Goal: Check status: Check status

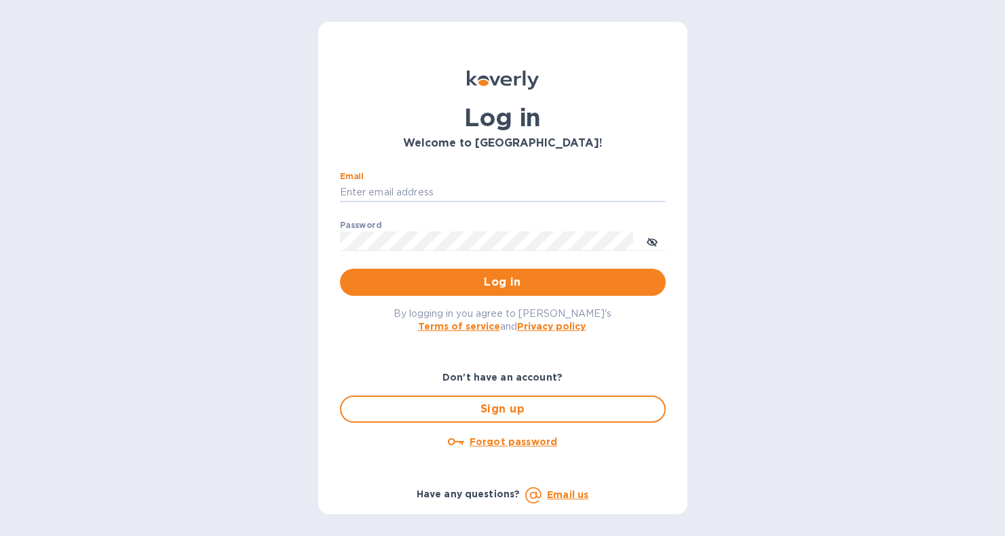
type input "[EMAIL_ADDRESS][DOMAIN_NAME]"
click at [502, 282] on button "Log in" at bounding box center [503, 282] width 326 height 27
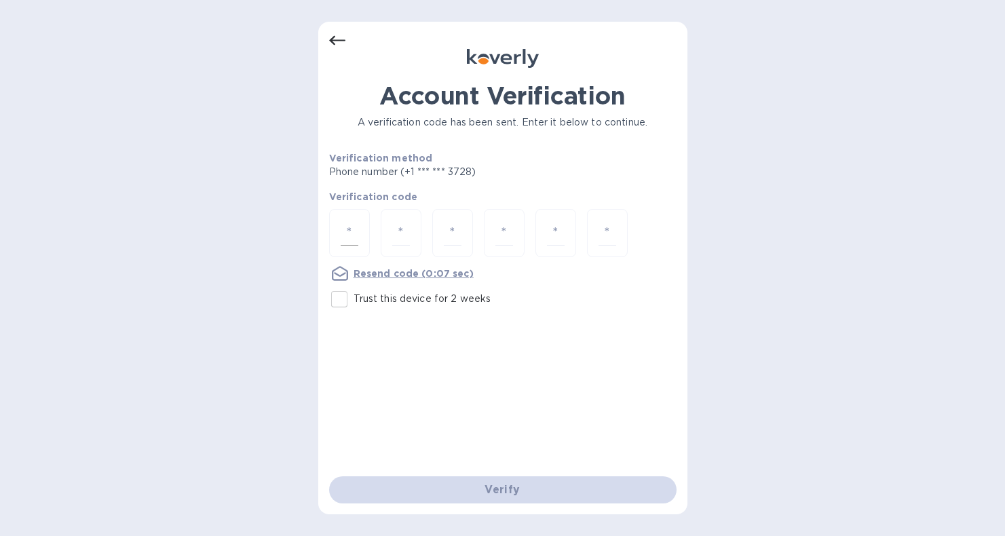
click at [351, 234] on input "number" at bounding box center [350, 233] width 18 height 25
type input "4"
type input "6"
type input "4"
type input "2"
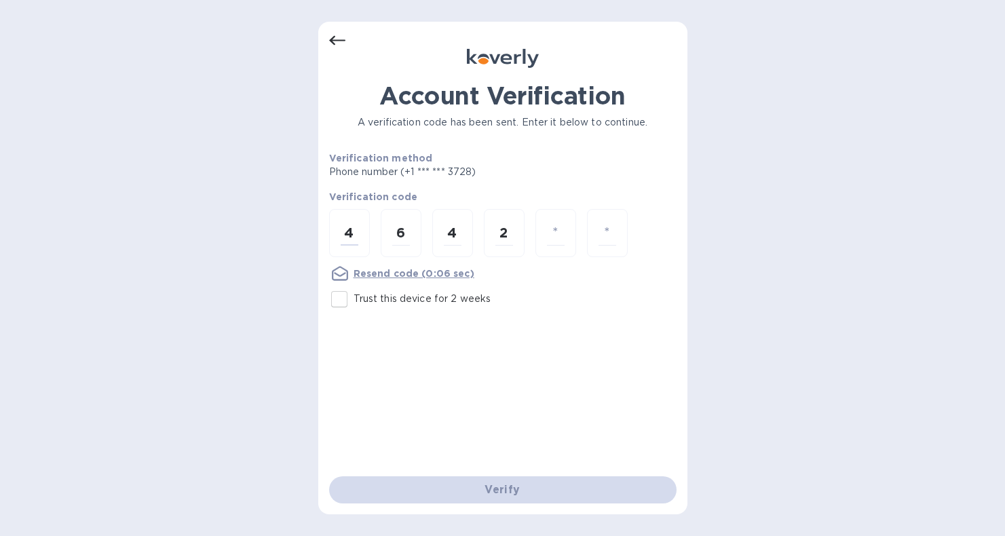
type input "0"
type input "2"
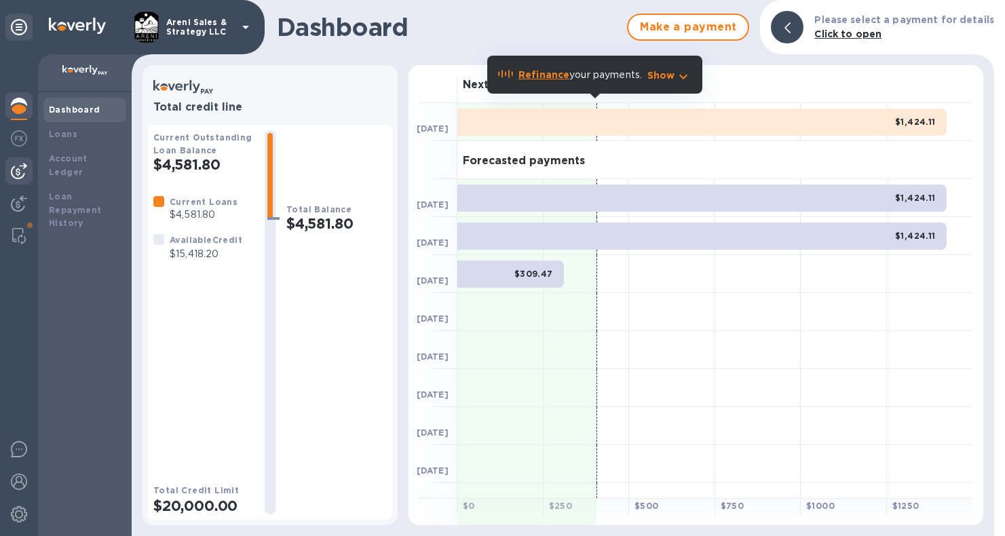
click at [23, 168] on img at bounding box center [19, 171] width 16 height 16
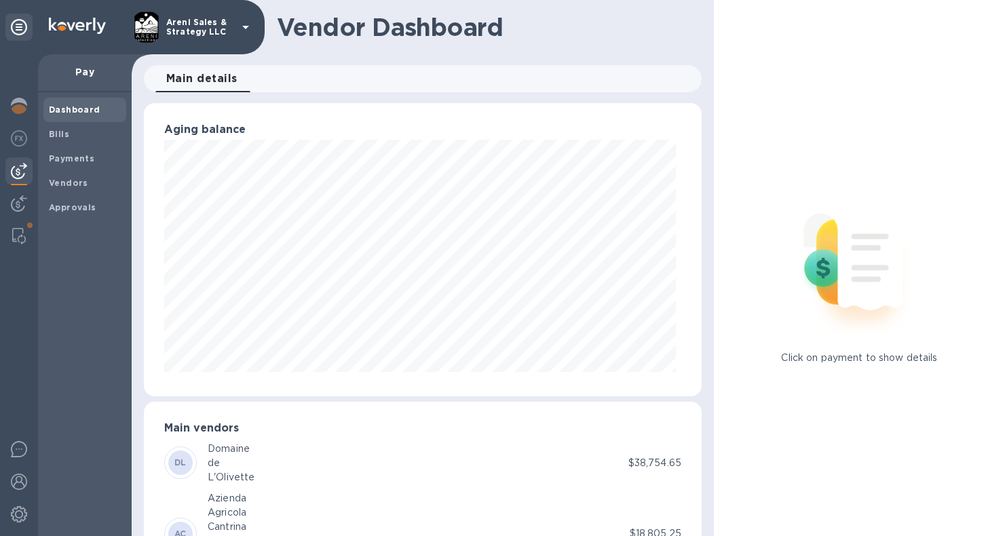
scroll to position [293, 552]
click at [73, 128] on span "Bills" at bounding box center [85, 135] width 72 height 14
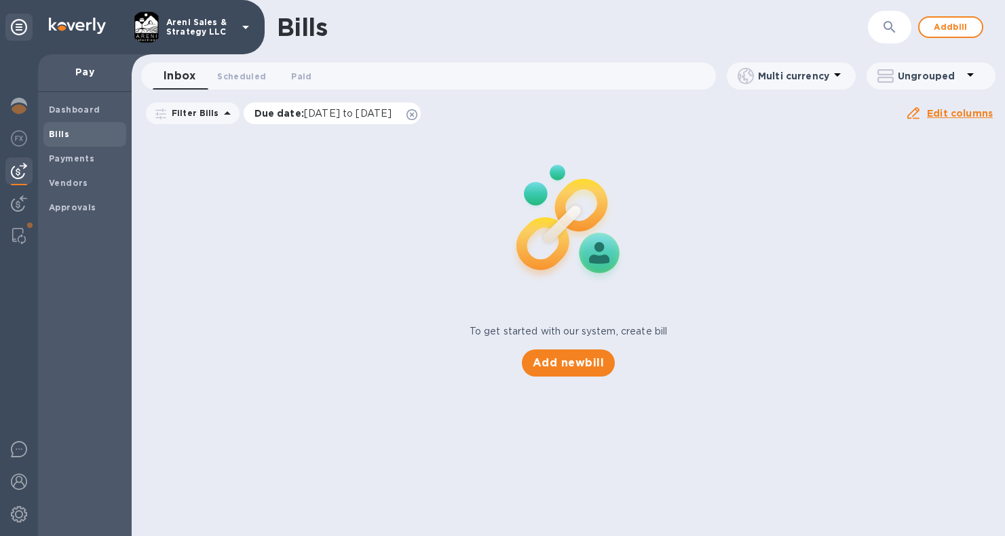
click at [417, 111] on icon at bounding box center [412, 114] width 11 height 11
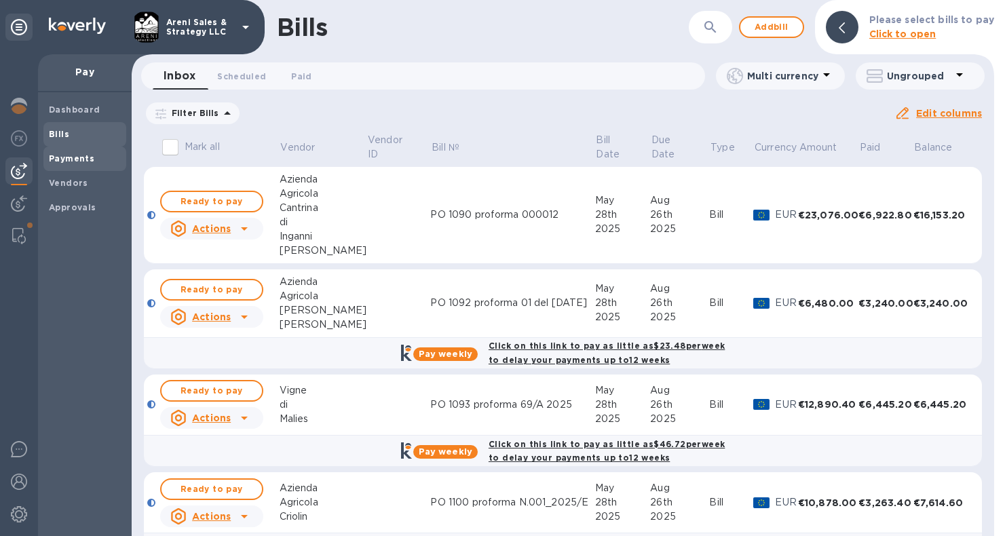
click at [77, 154] on b "Payments" at bounding box center [71, 158] width 45 height 10
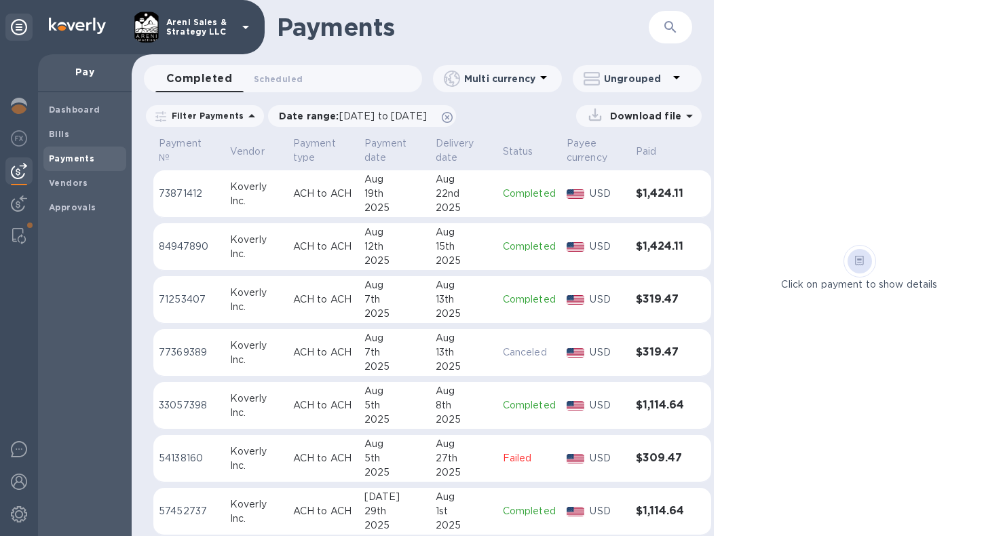
click at [666, 25] on icon "button" at bounding box center [670, 27] width 12 height 12
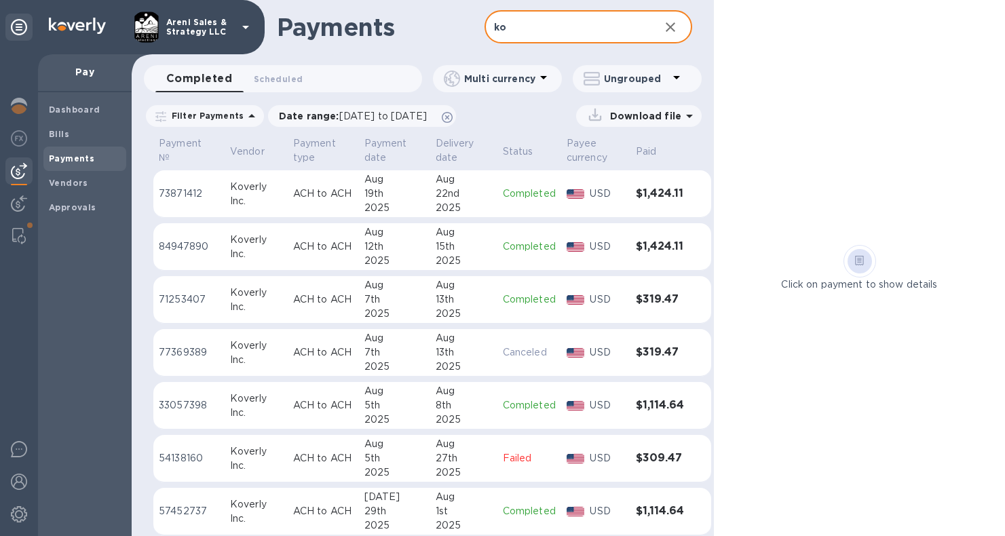
type input "k"
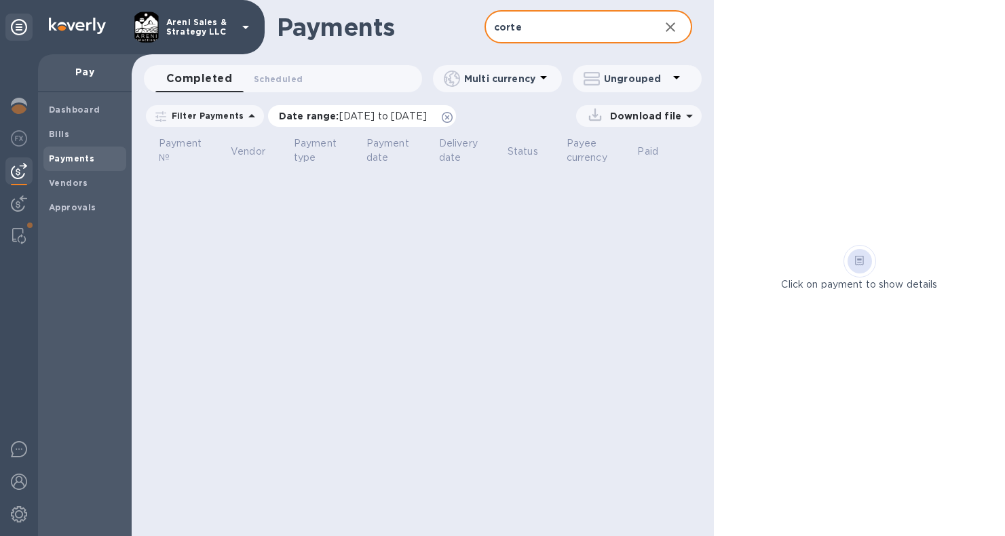
type input "corte"
click at [453, 119] on icon at bounding box center [447, 117] width 11 height 11
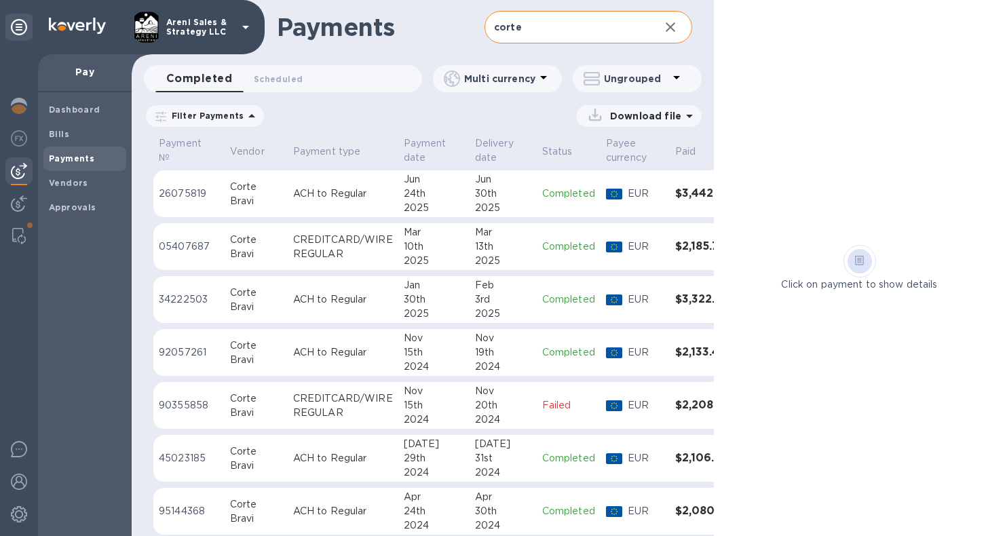
click at [451, 305] on div "30th" at bounding box center [434, 299] width 60 height 14
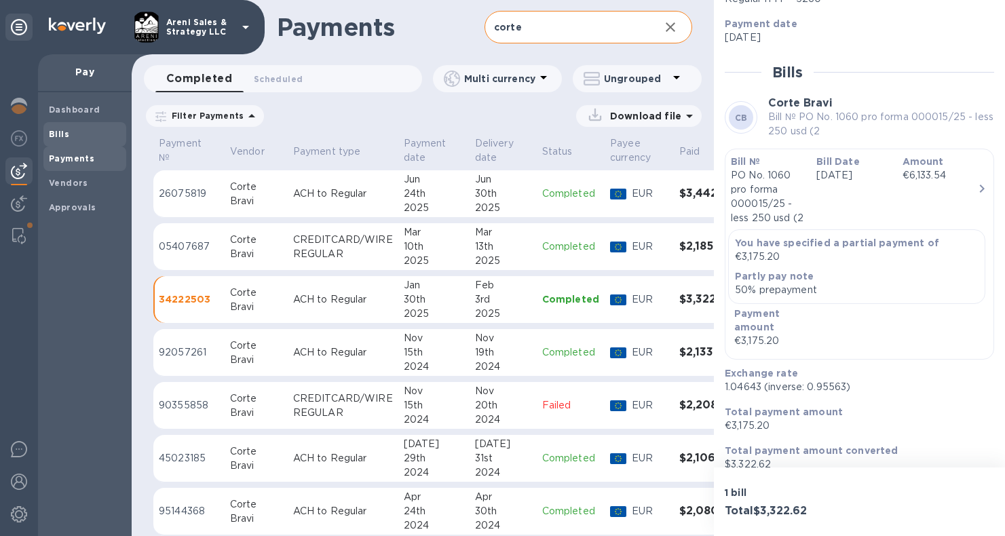
click at [48, 129] on div "Bills" at bounding box center [84, 134] width 83 height 24
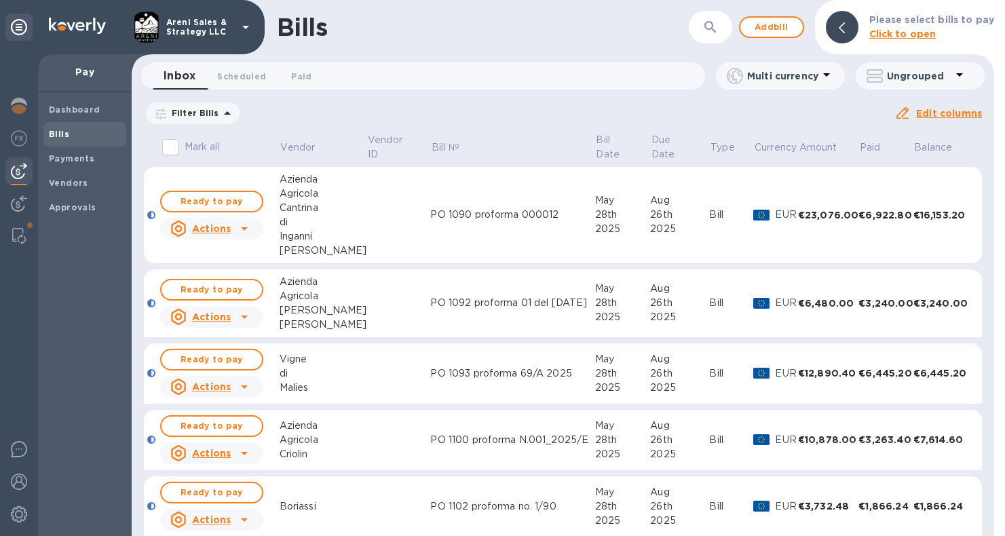
click at [0, 0] on icon at bounding box center [0, 0] width 0 height 0
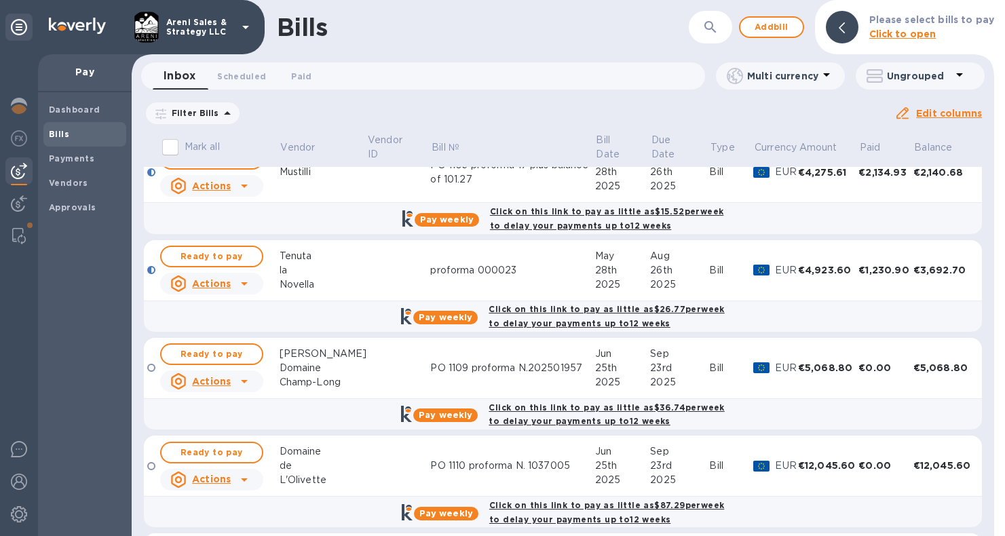
scroll to position [521, 0]
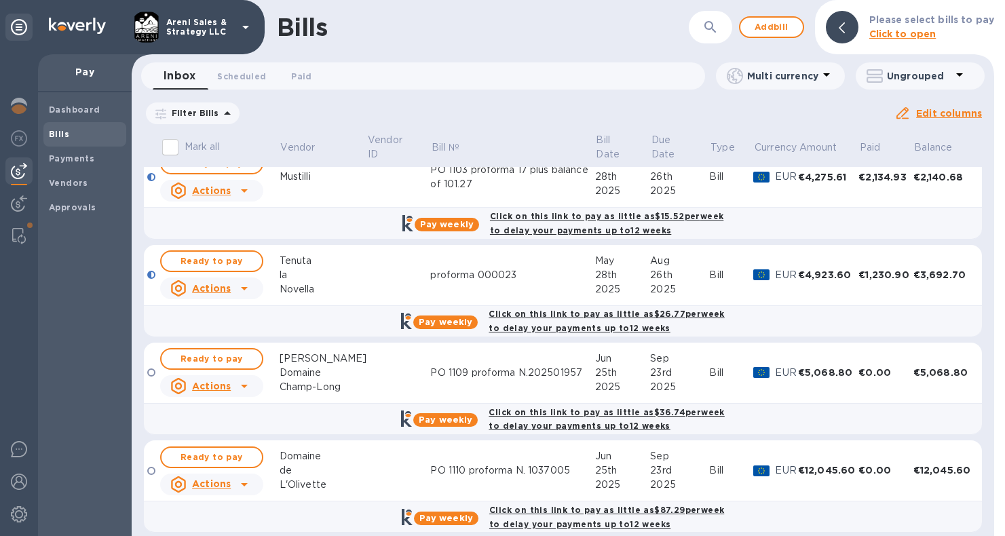
click at [520, 280] on td "proforma 000023" at bounding box center [512, 275] width 164 height 61
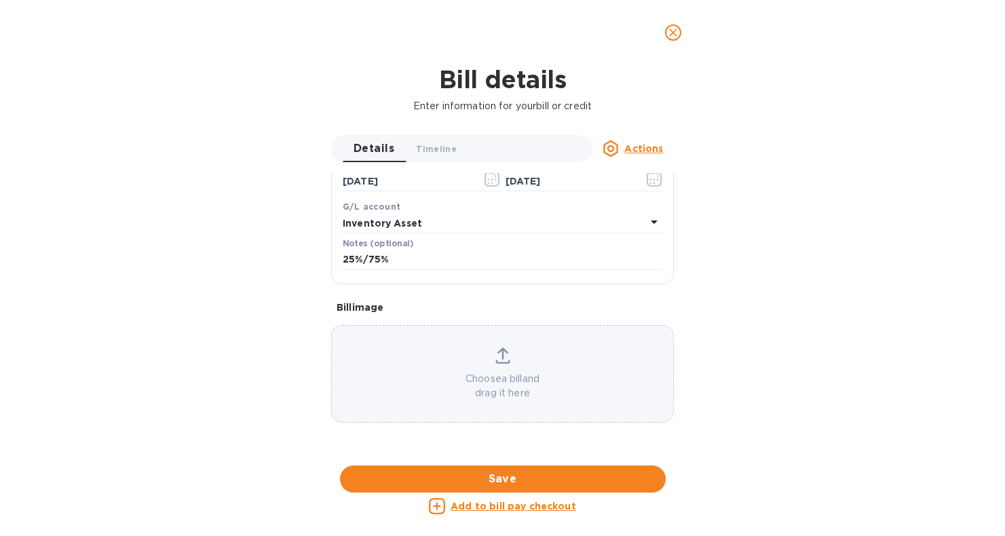
scroll to position [573, 0]
click at [585, 455] on div at bounding box center [502, 465] width 343 height 21
click at [603, 455] on div at bounding box center [502, 465] width 343 height 21
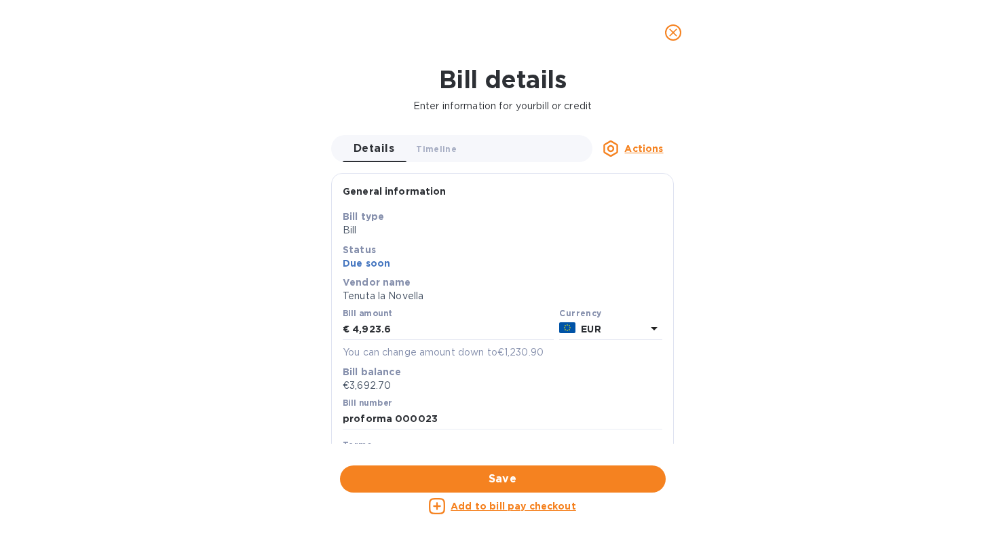
scroll to position [0, 0]
click at [675, 32] on icon "close" at bounding box center [673, 33] width 14 height 14
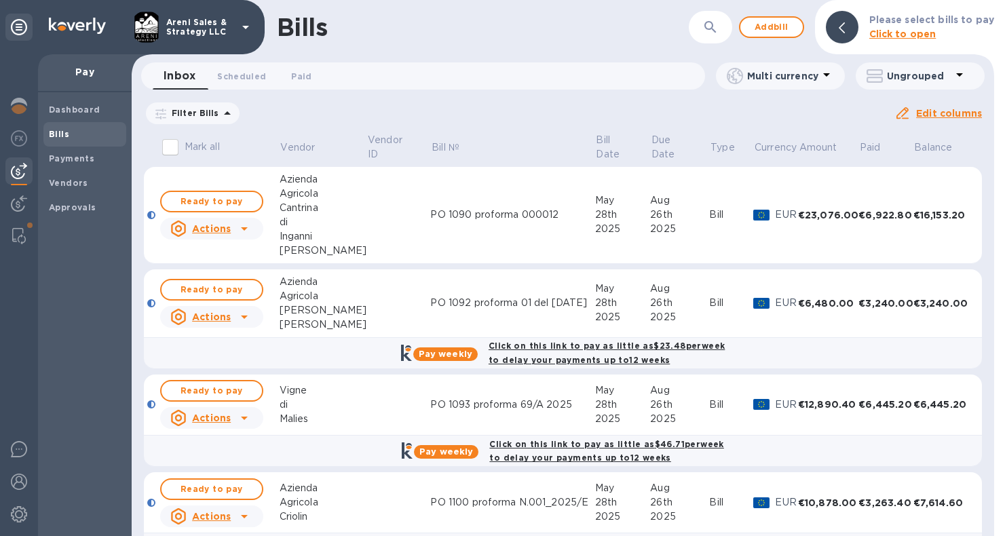
click at [454, 204] on td "PO 1090 proforma 000012" at bounding box center [512, 215] width 164 height 97
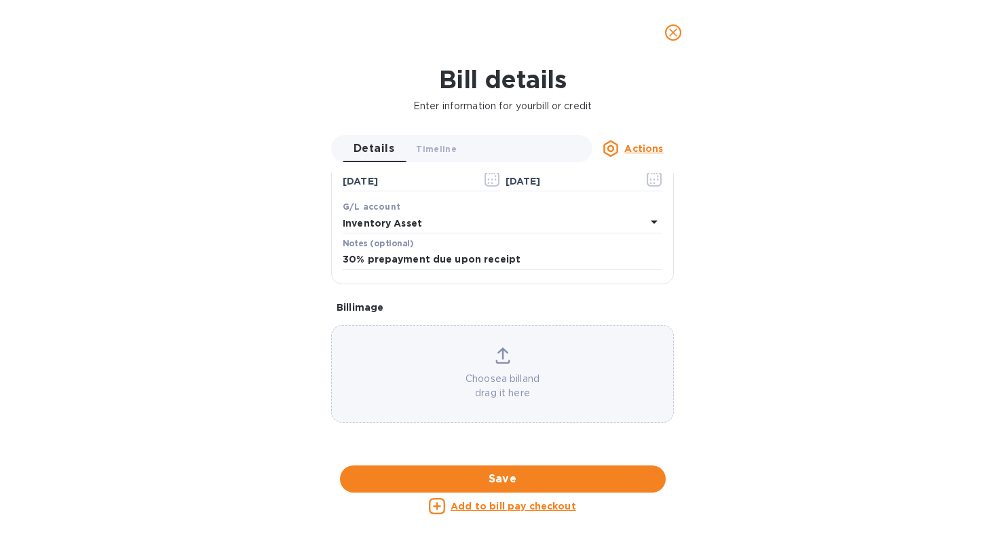
scroll to position [781, 0]
click at [512, 455] on div at bounding box center [502, 465] width 343 height 21
click at [671, 36] on icon "close" at bounding box center [673, 33] width 14 height 14
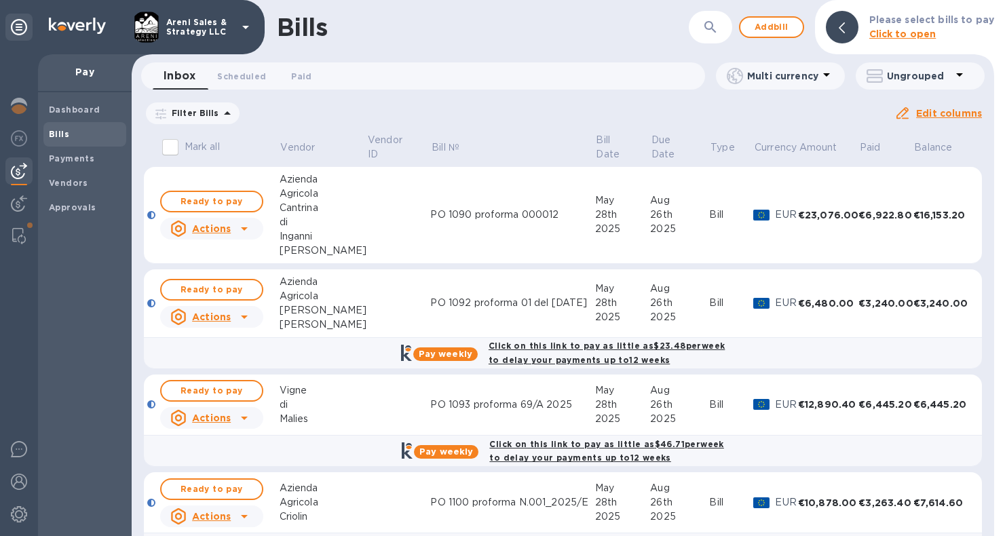
click at [381, 307] on td at bounding box center [398, 303] width 64 height 69
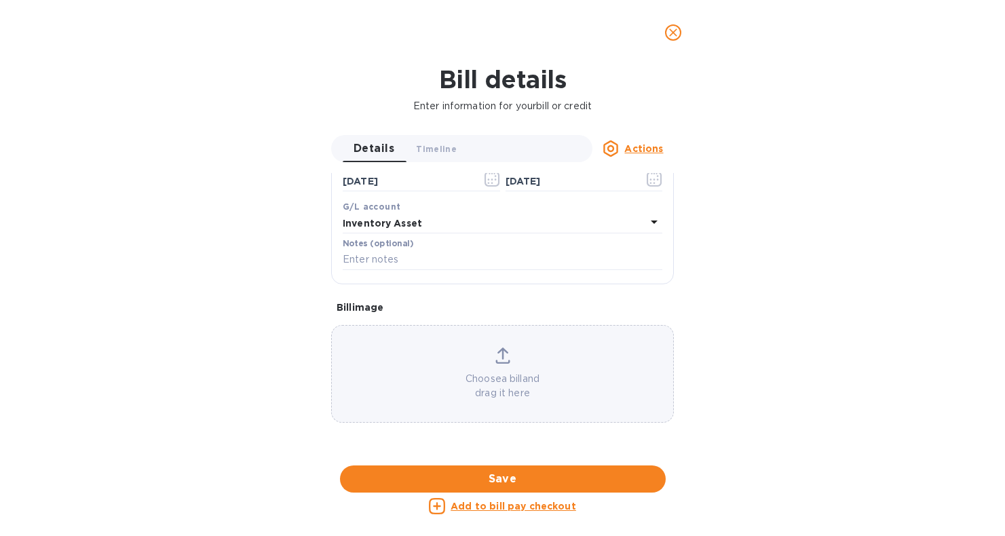
scroll to position [552, 0]
click at [671, 33] on icon "close" at bounding box center [673, 33] width 14 height 14
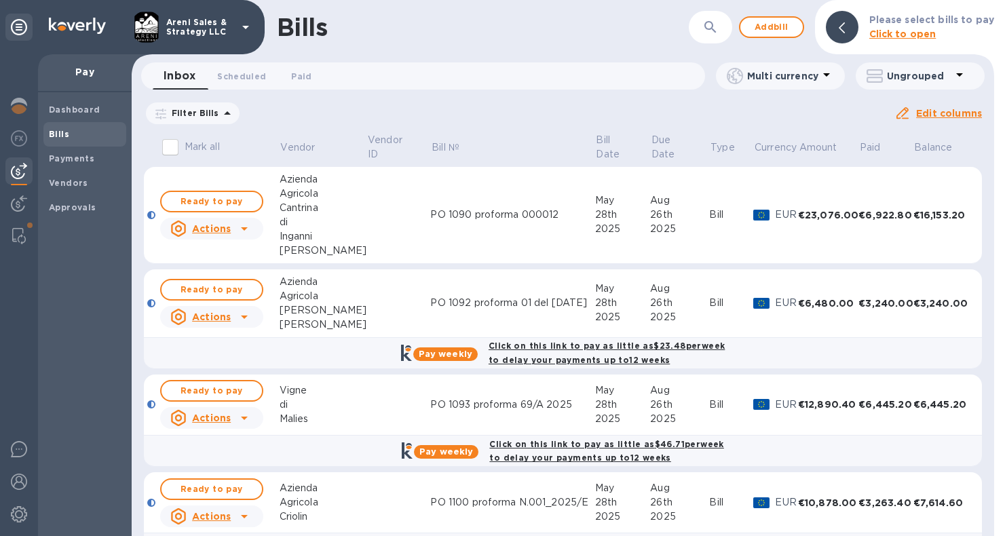
scroll to position [52, 0]
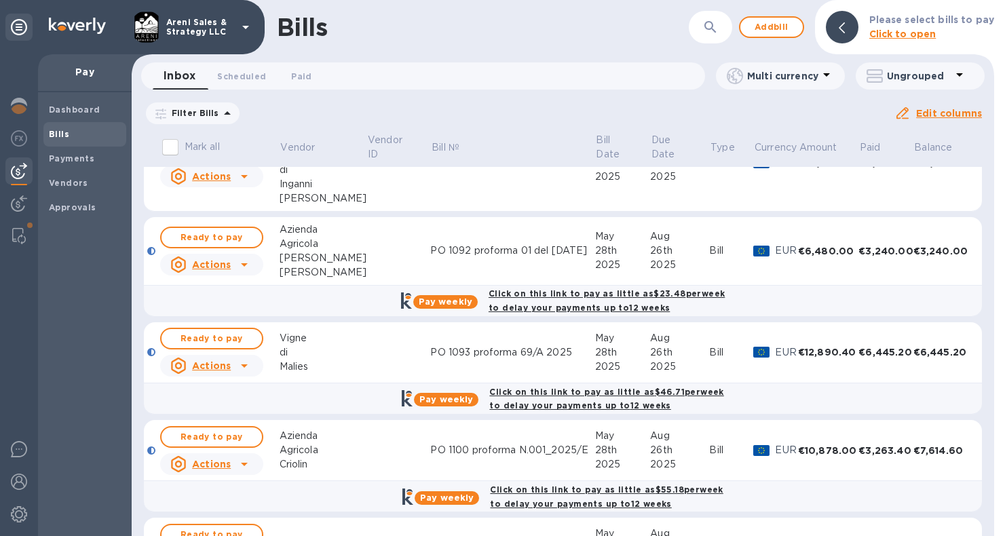
click at [371, 444] on td at bounding box center [398, 450] width 64 height 61
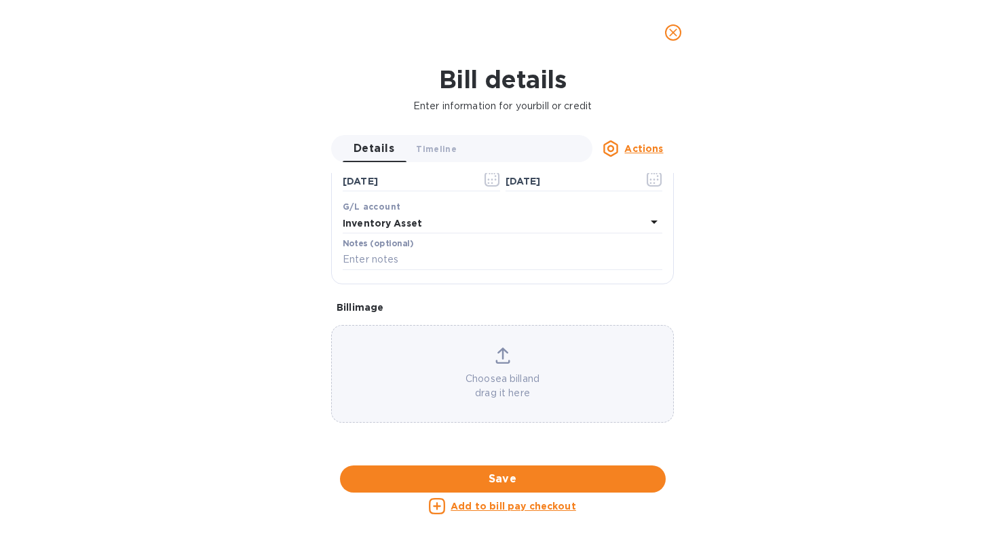
scroll to position [531, 0]
click at [675, 33] on icon "close" at bounding box center [673, 33] width 14 height 14
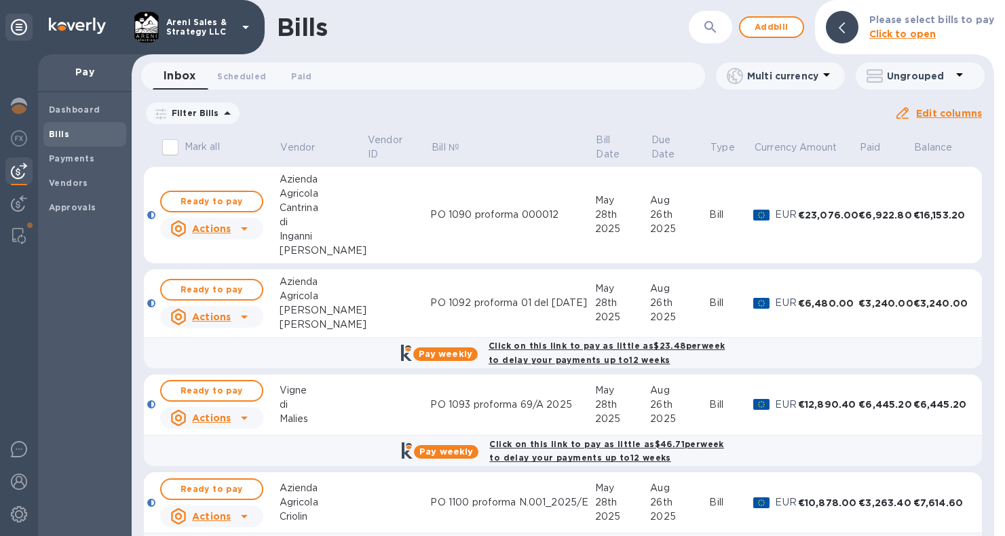
scroll to position [0, 0]
click at [366, 405] on td at bounding box center [398, 405] width 64 height 61
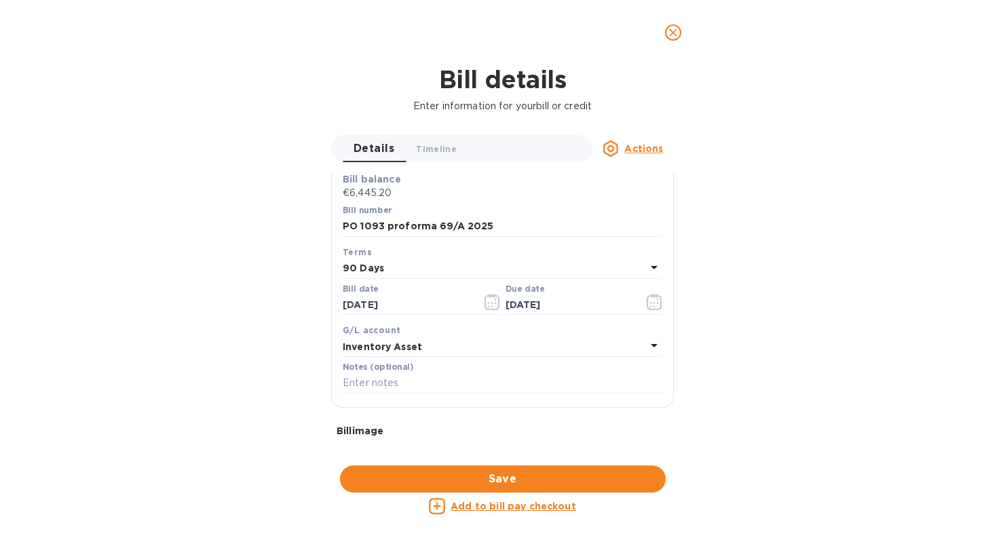
scroll to position [188, 0]
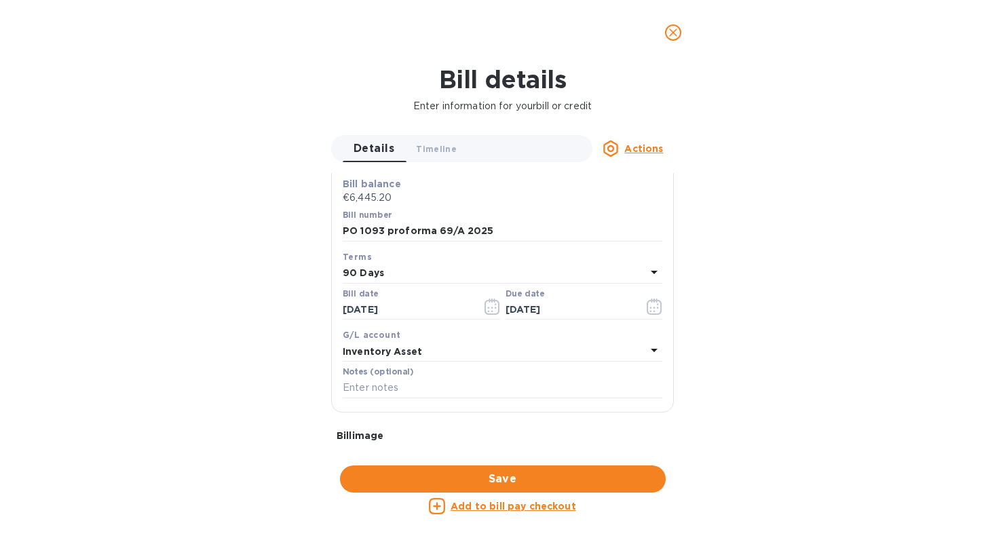
click at [673, 32] on icon "close" at bounding box center [673, 33] width 8 height 8
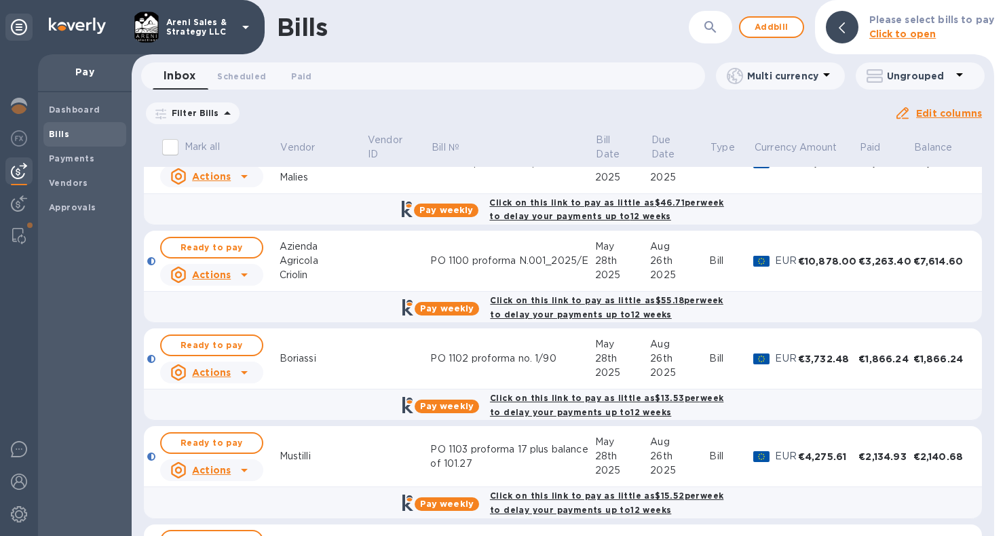
scroll to position [246, 0]
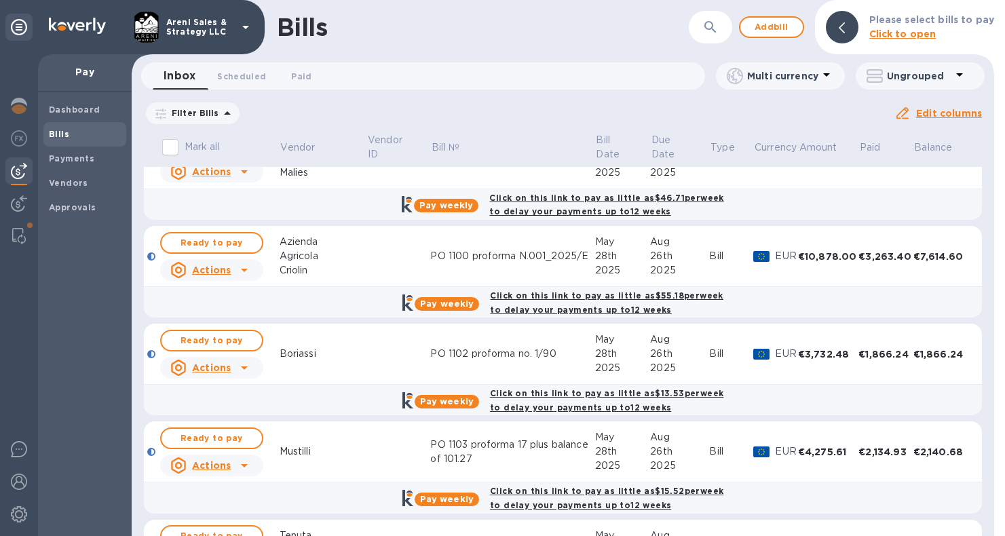
click at [567, 370] on td "PO 1102 proforma no. 1/90" at bounding box center [512, 354] width 164 height 61
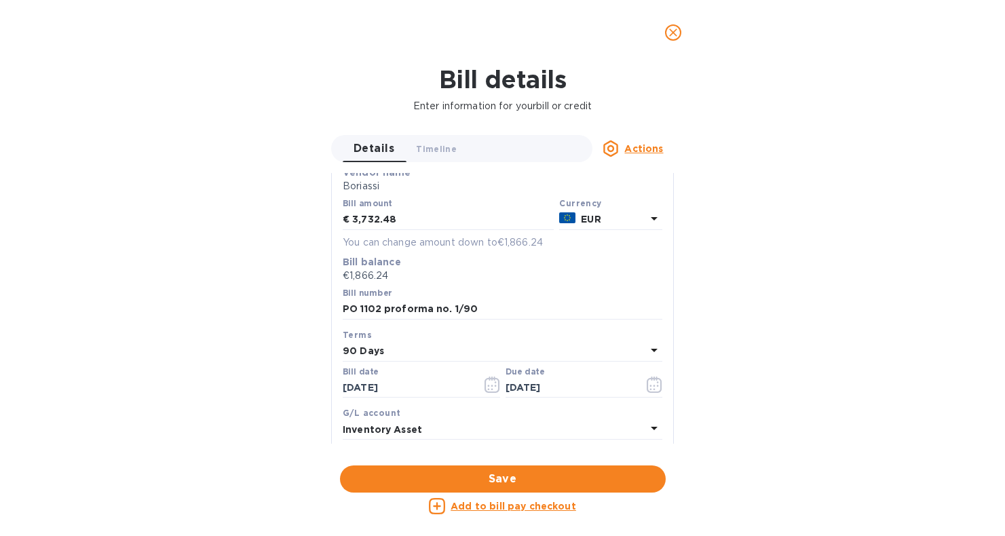
scroll to position [97, 0]
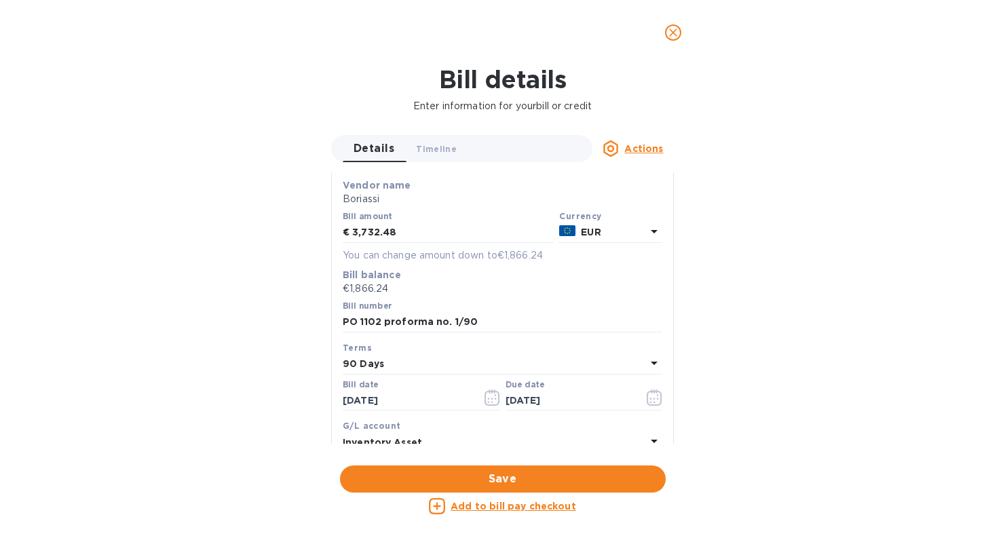
click at [670, 37] on icon "close" at bounding box center [673, 33] width 14 height 14
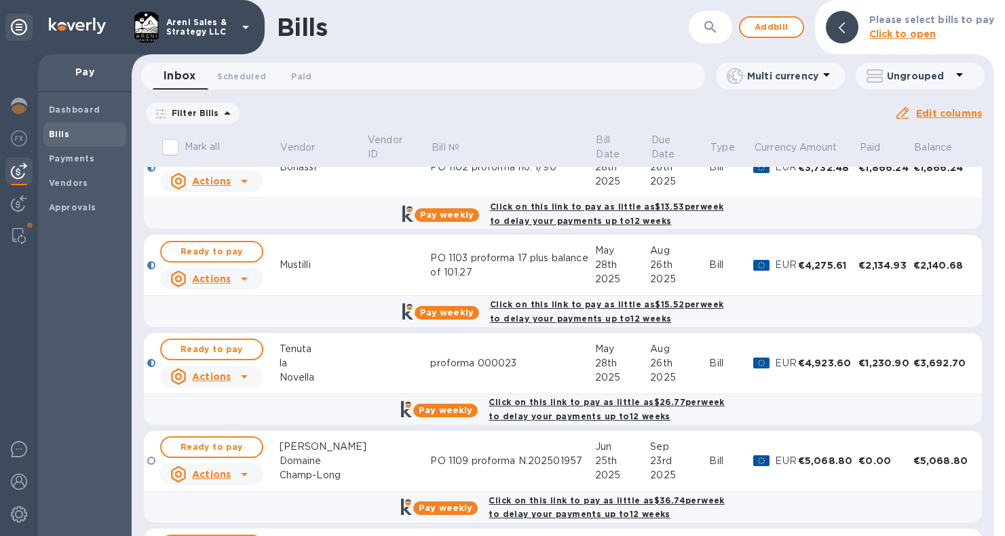
scroll to position [442, 0]
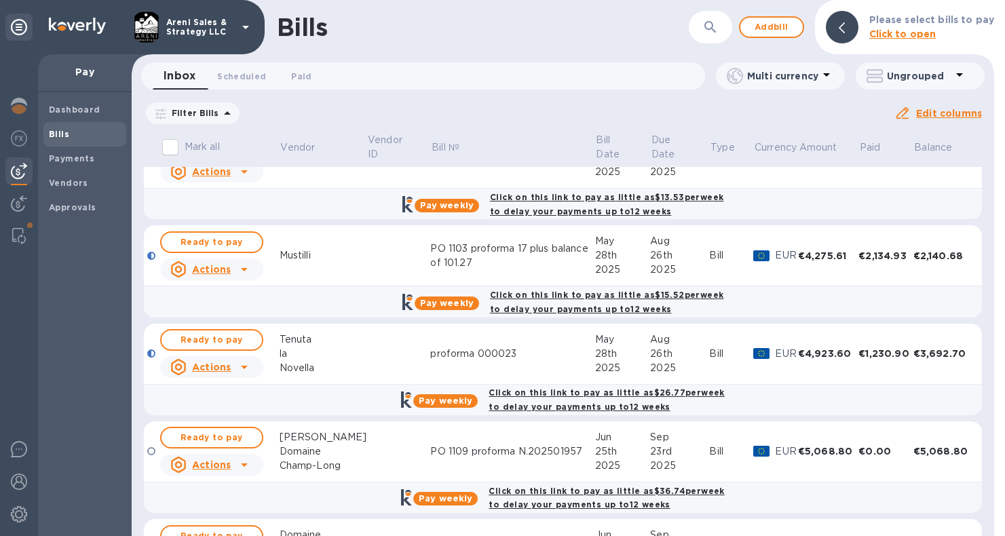
click at [368, 242] on td at bounding box center [398, 255] width 64 height 61
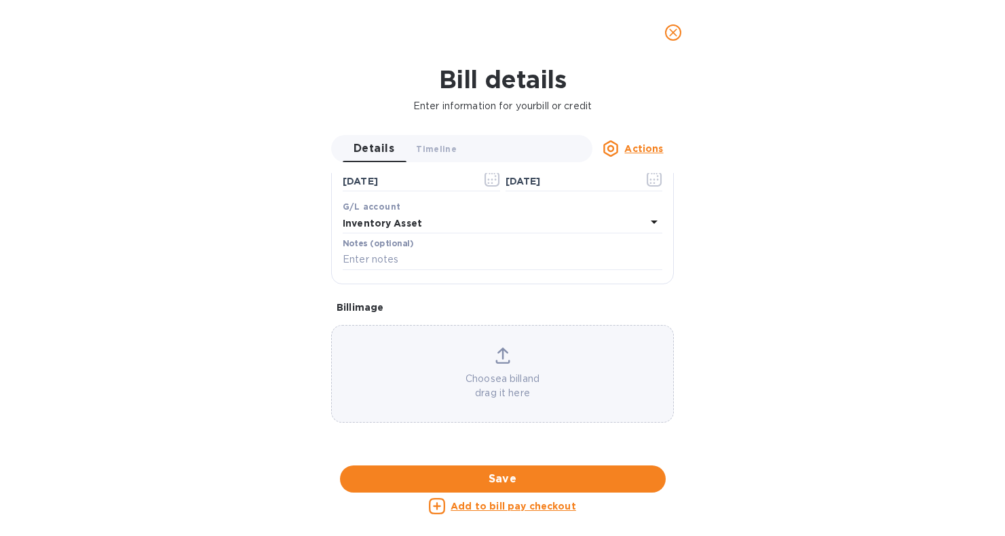
scroll to position [781, 0]
click at [675, 34] on icon "close" at bounding box center [673, 33] width 14 height 14
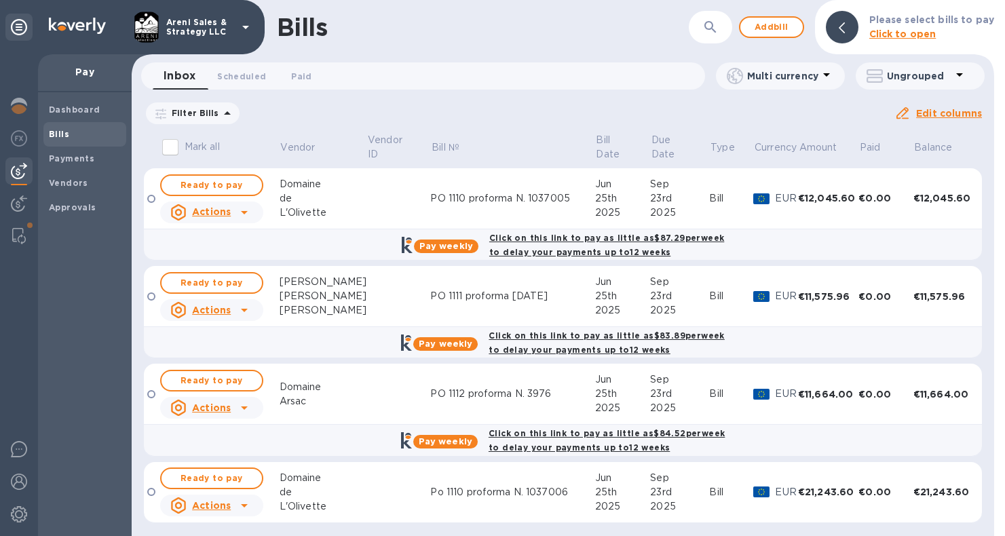
scroll to position [793, 0]
click at [81, 157] on b "Payments" at bounding box center [71, 158] width 45 height 10
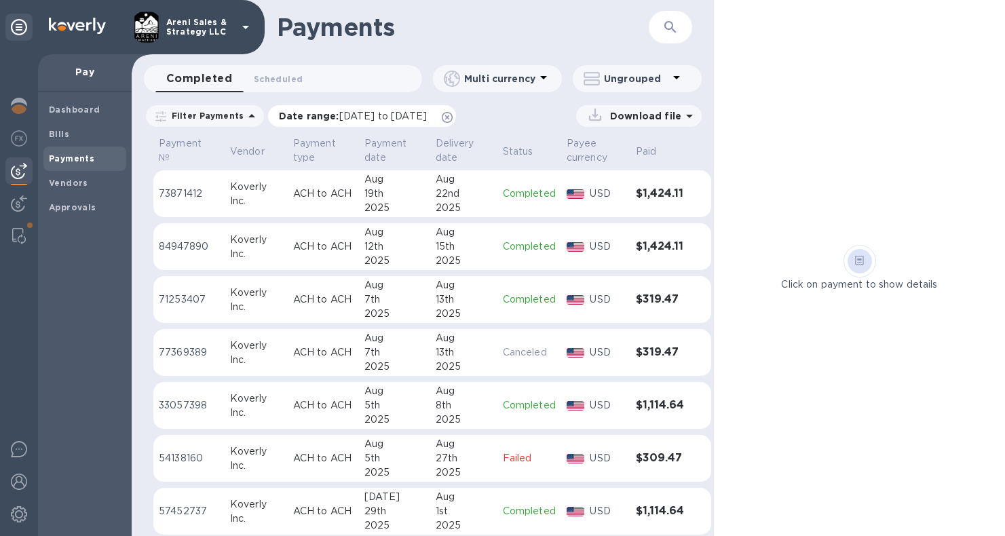
click at [453, 117] on icon at bounding box center [447, 117] width 11 height 11
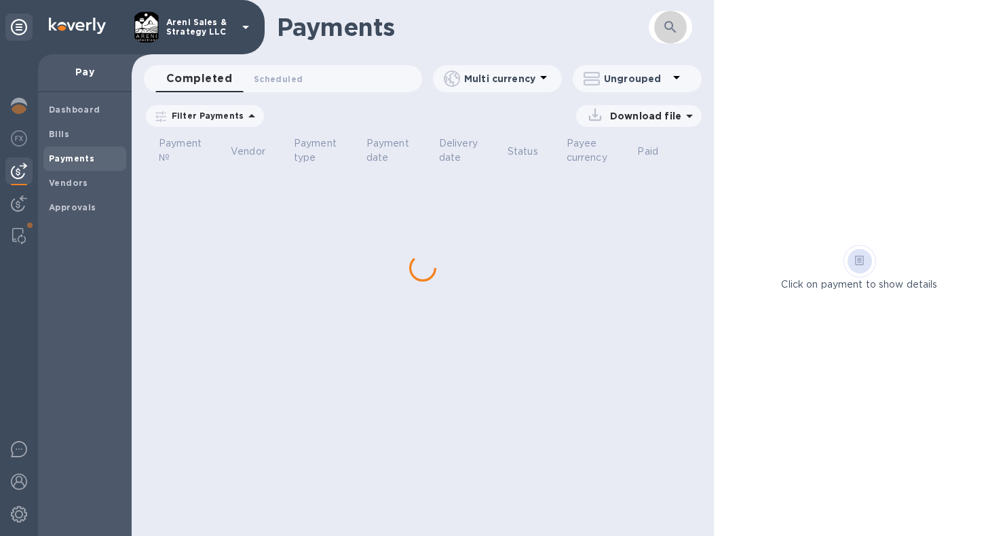
click at [671, 27] on icon "button" at bounding box center [670, 27] width 16 height 16
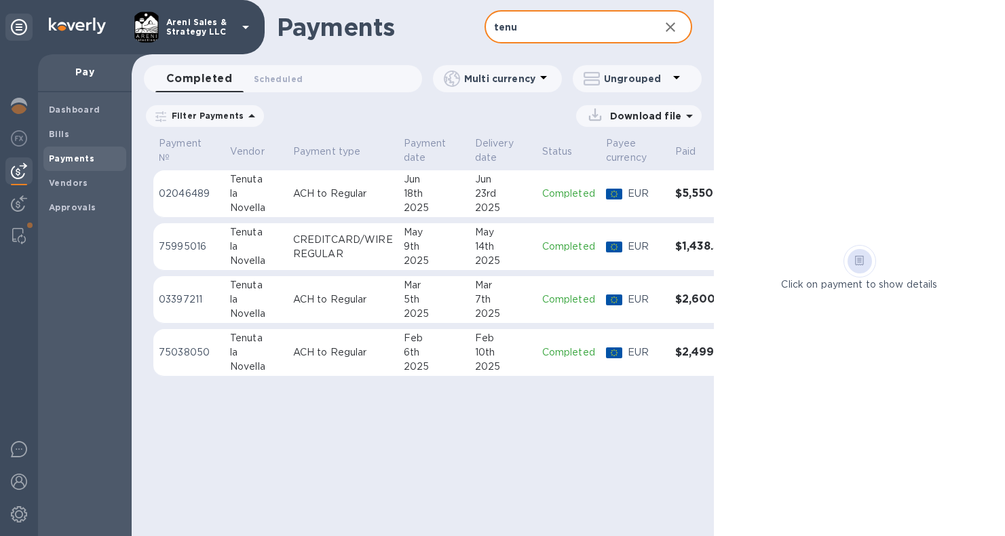
type input "tenu"
click at [516, 352] on div "10th" at bounding box center [503, 352] width 56 height 14
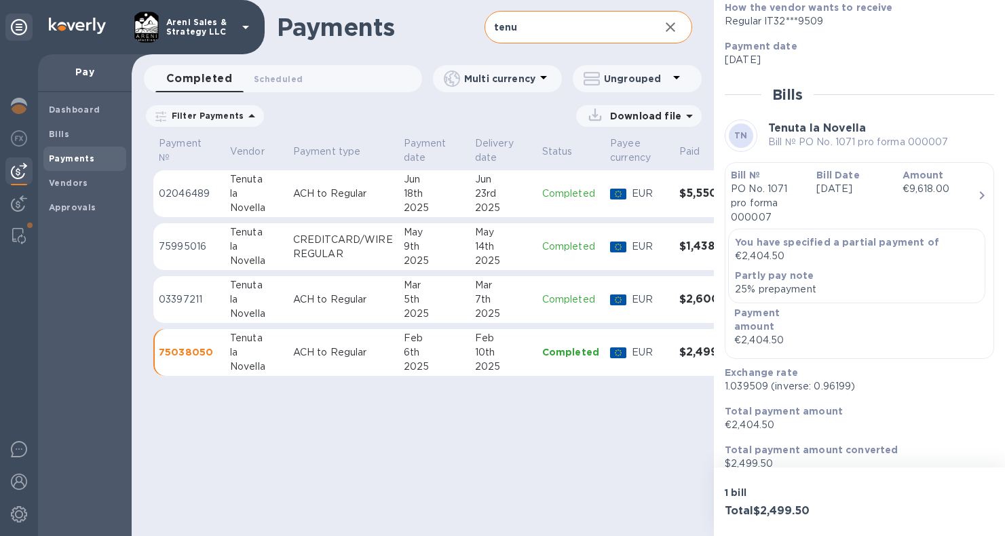
click at [884, 206] on div "Bill Date [DATE]" at bounding box center [854, 196] width 86 height 67
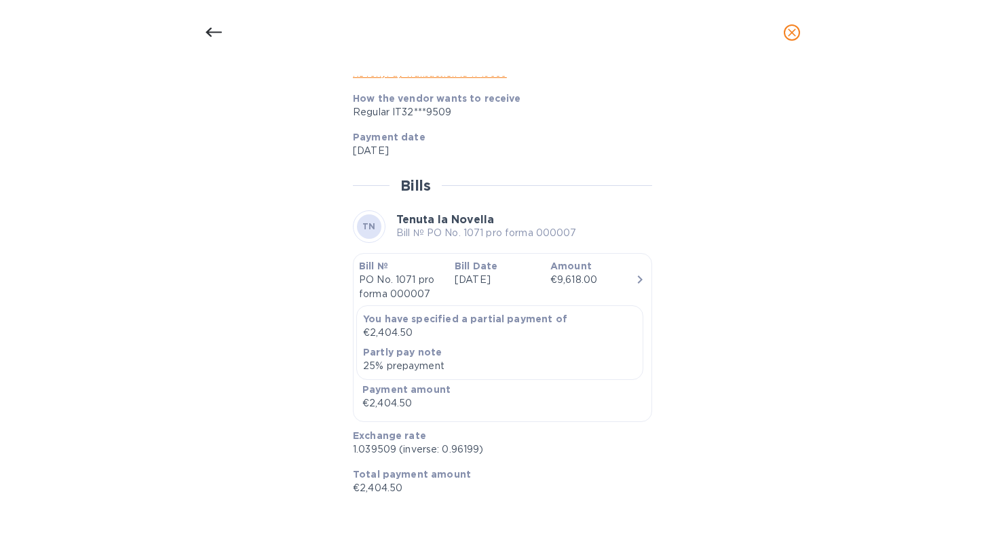
scroll to position [761, 0]
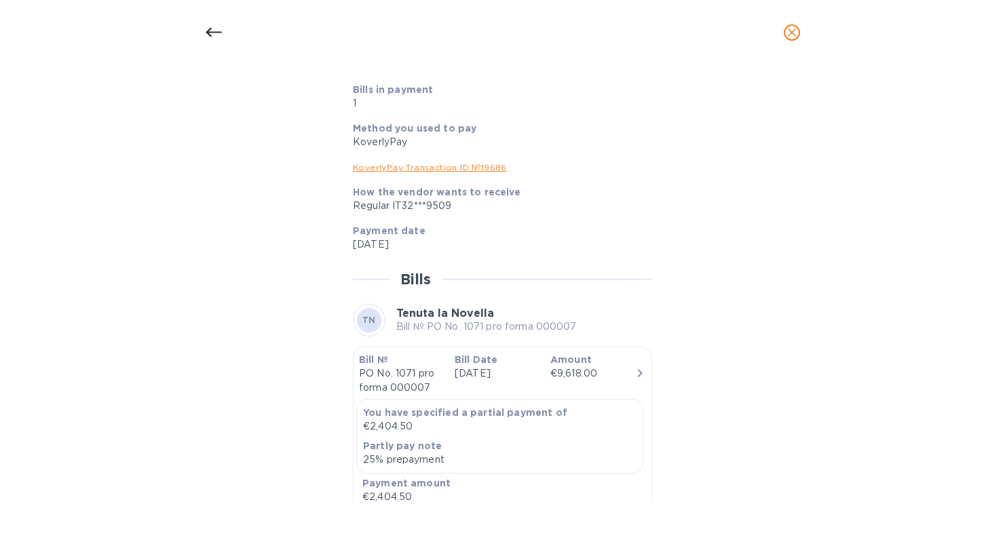
click at [515, 406] on p "You have specified a partial payment of" at bounding box center [499, 413] width 273 height 14
click at [523, 379] on p "[DATE]" at bounding box center [497, 373] width 85 height 14
click at [504, 252] on div "Payment date [DATE]" at bounding box center [496, 238] width 299 height 39
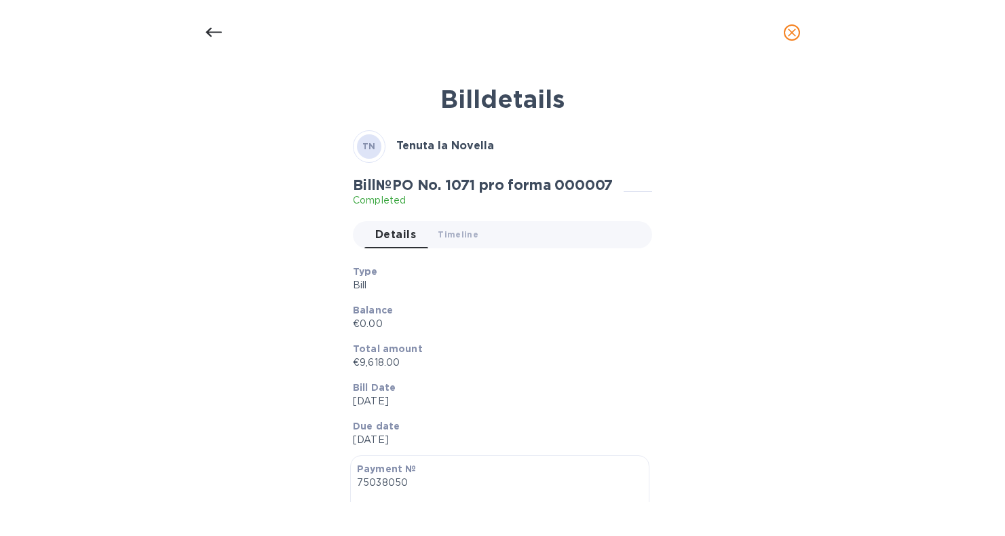
scroll to position [0, 0]
click at [468, 233] on span "Timeline 0" at bounding box center [458, 234] width 41 height 14
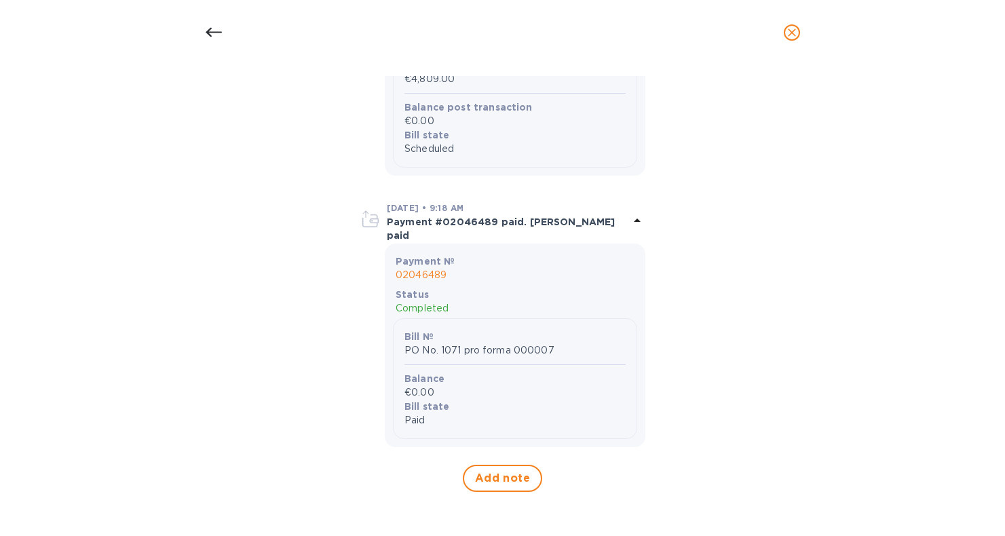
click at [485, 331] on p "Bill №" at bounding box center [514, 337] width 221 height 14
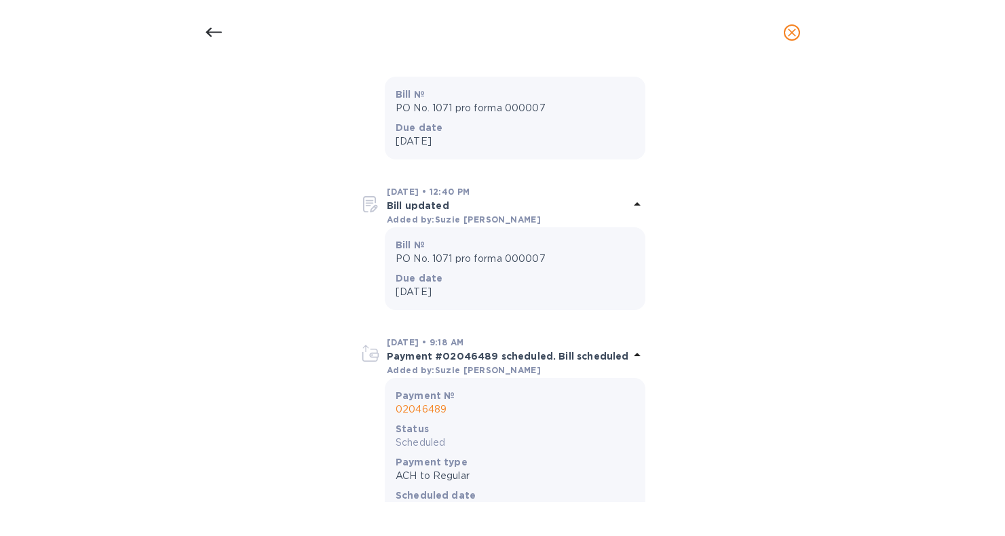
scroll to position [2090, 0]
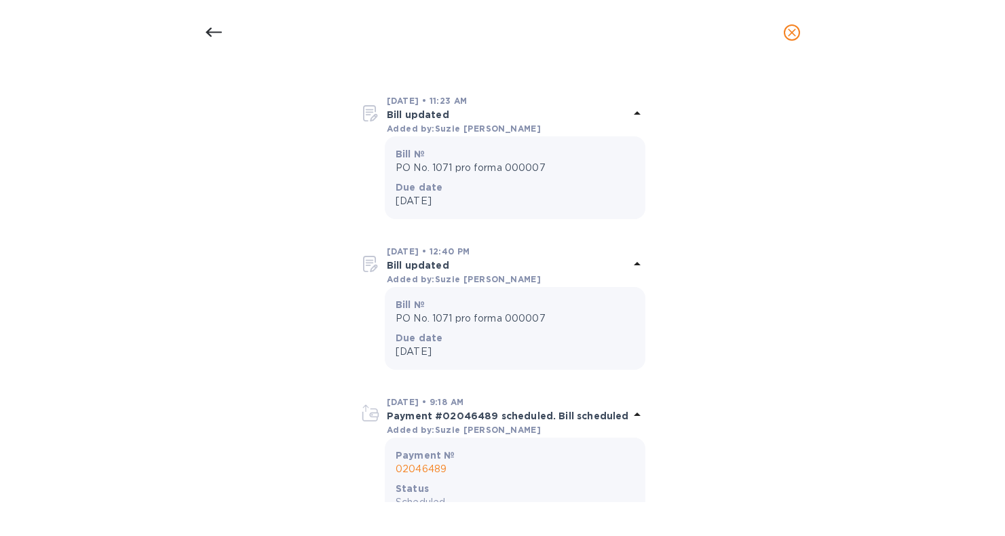
click at [426, 259] on p "Bill updated" at bounding box center [508, 266] width 242 height 14
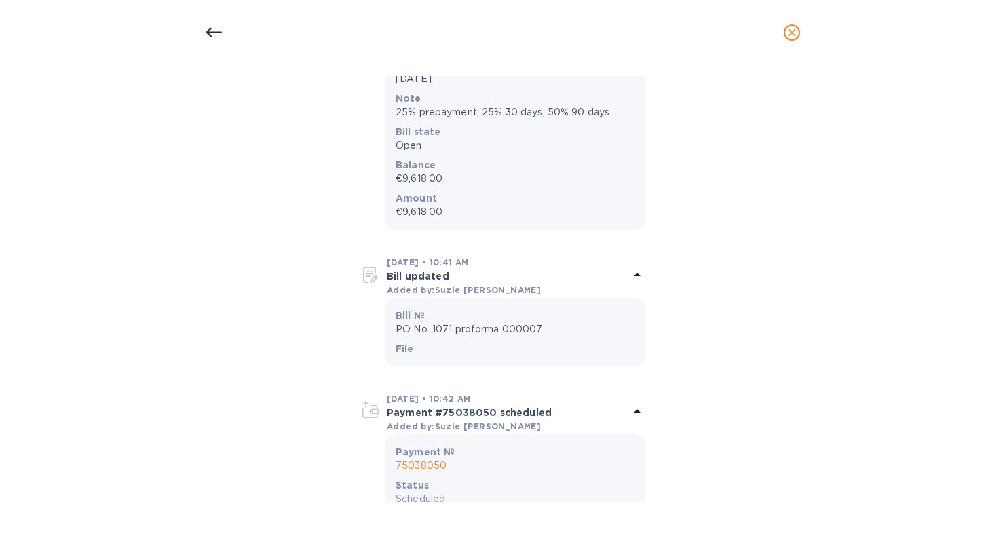
scroll to position [284, 0]
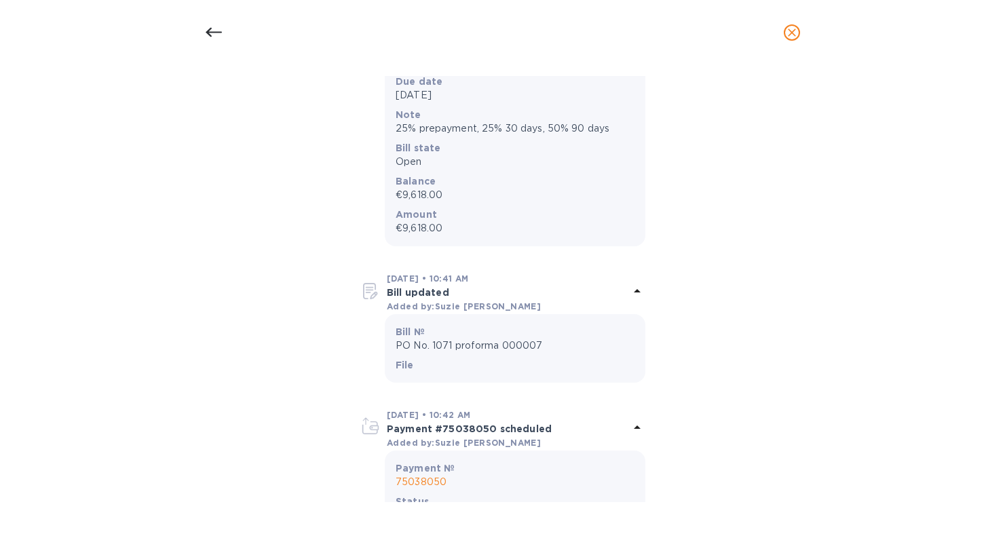
click at [432, 345] on p "PO No. 1071 proforma 000007" at bounding box center [515, 346] width 239 height 14
click at [401, 368] on b "File" at bounding box center [405, 365] width 18 height 11
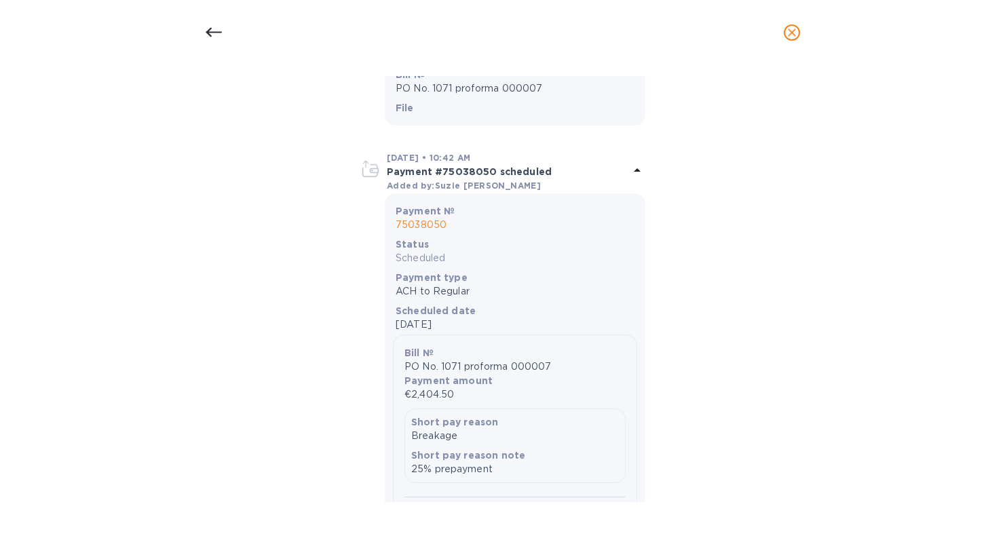
scroll to position [532, 0]
